Goal: Navigation & Orientation: Go to known website

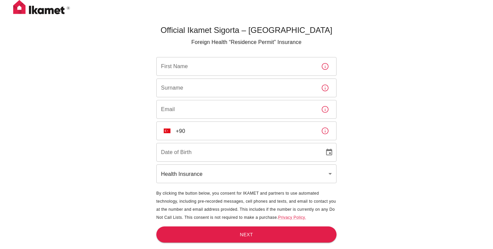
click at [128, 73] on div "Official Ikamet Sigorta – Turkey Foreign Health “Residence Permit” Insurance Fi…" at bounding box center [246, 135] width 493 height 271
